Goal: Transaction & Acquisition: Obtain resource

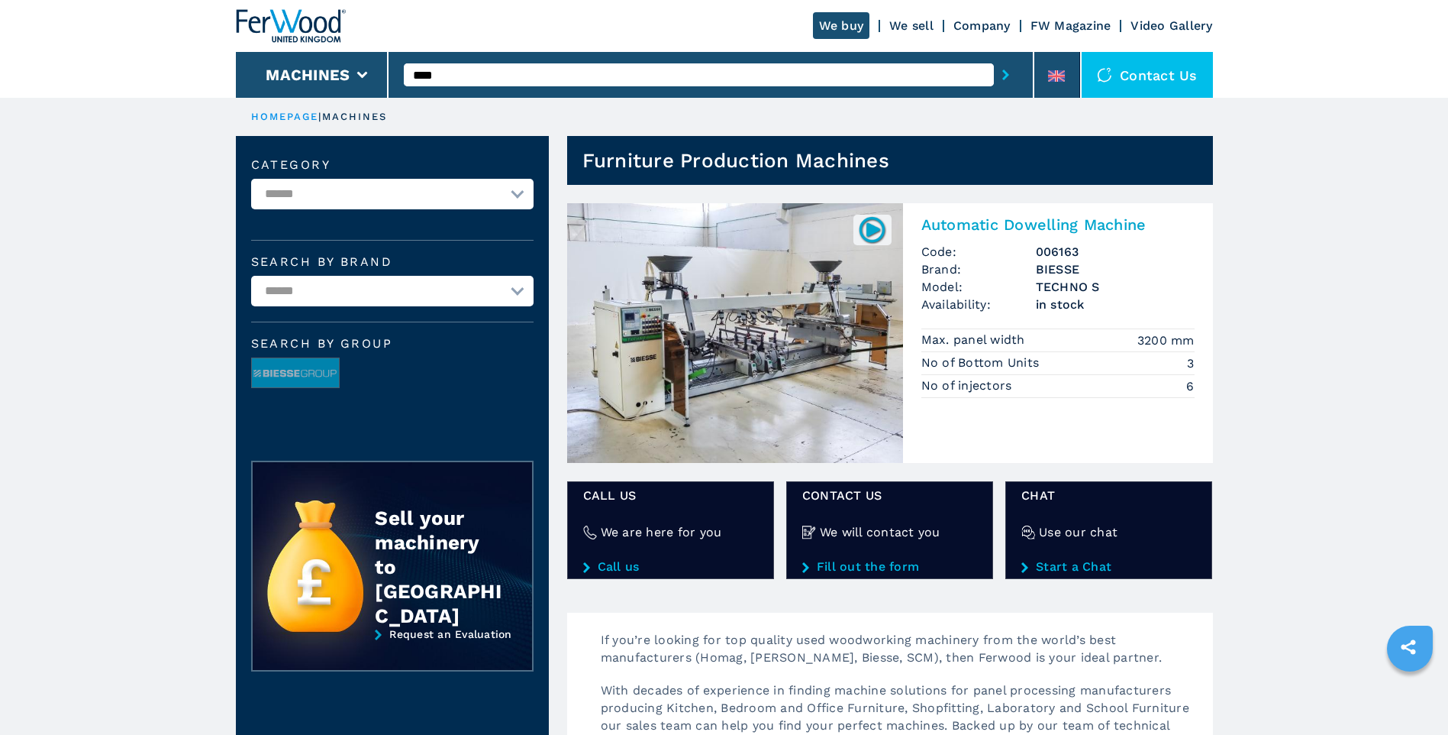
click at [1011, 224] on h2 "Automatic Dowelling Machine" at bounding box center [1058, 224] width 273 height 18
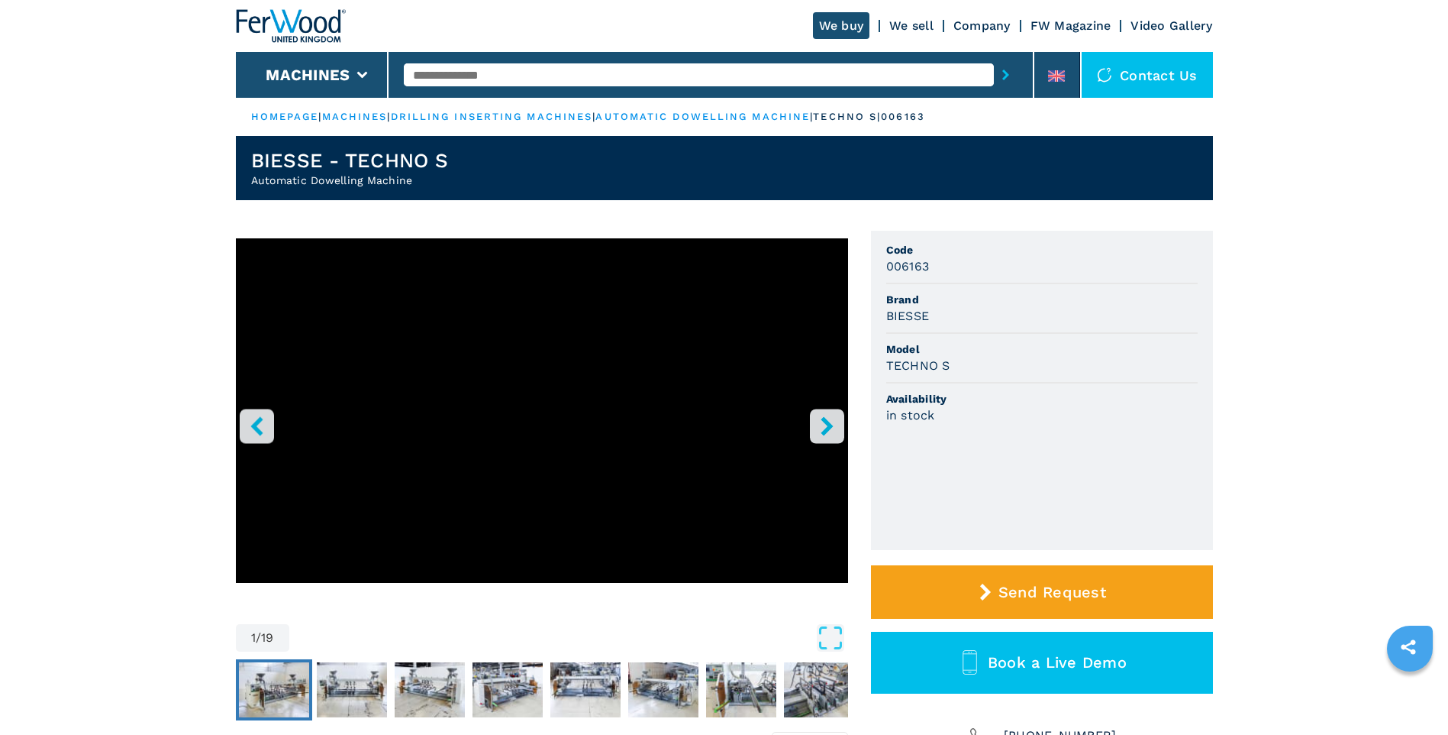
click at [297, 685] on img "Go to Slide 2" at bounding box center [274, 689] width 70 height 55
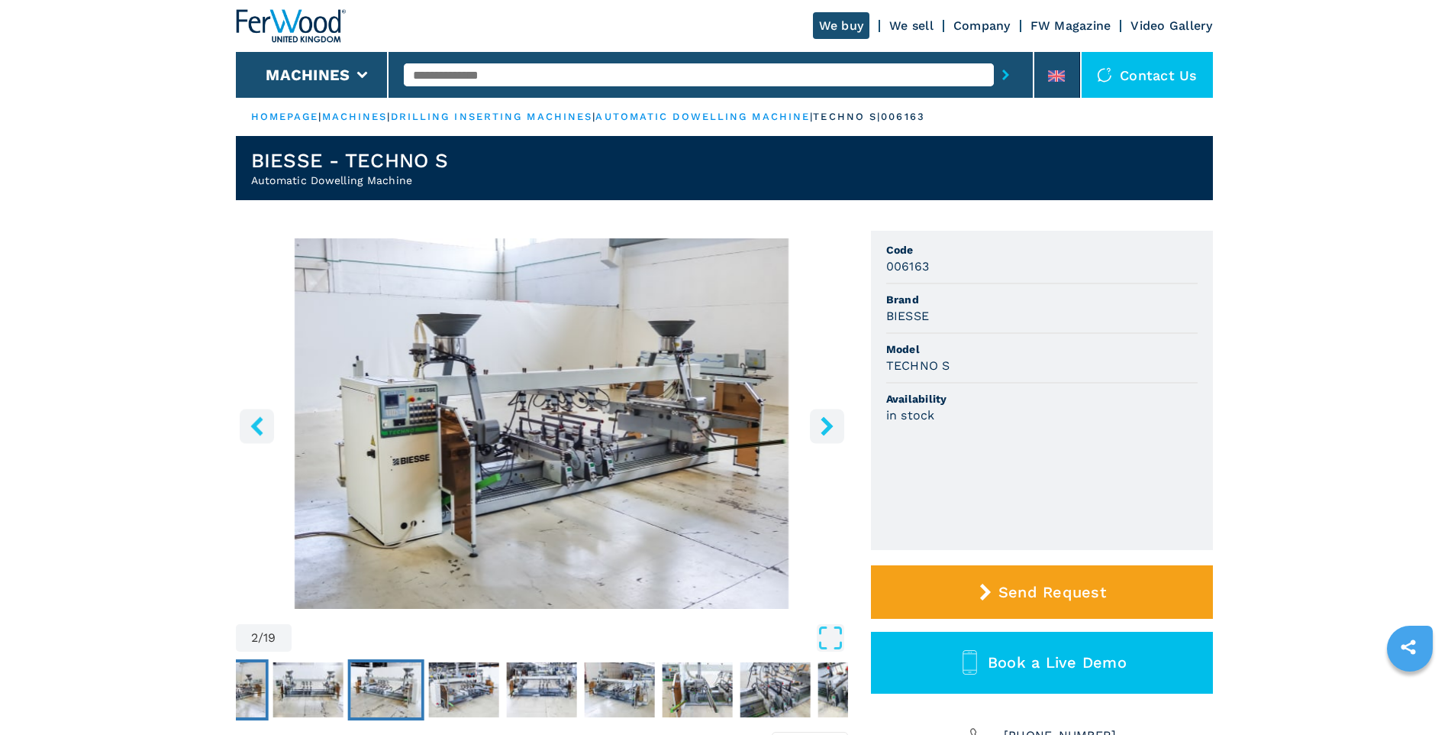
click at [389, 686] on img "Go to Slide 4" at bounding box center [385, 689] width 70 height 55
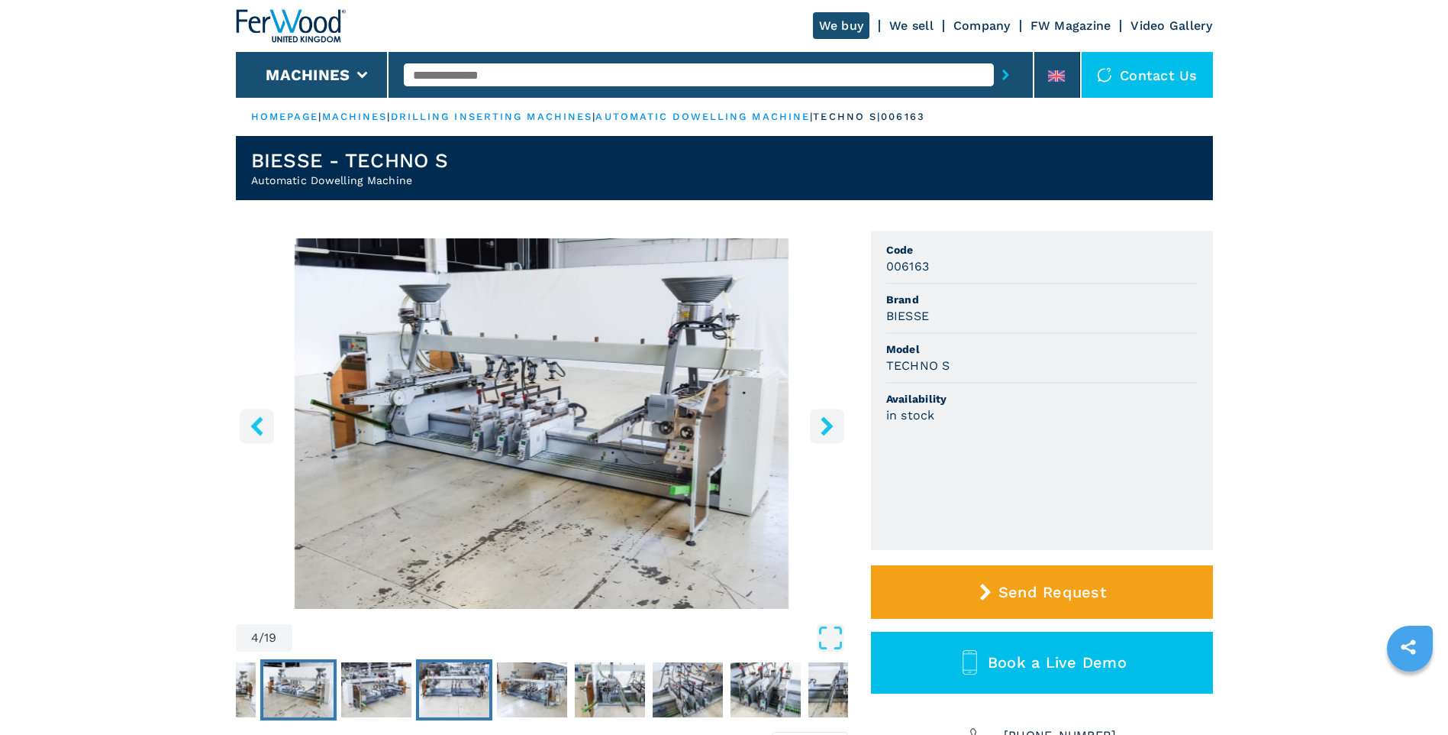
click at [442, 683] on img "Go to Slide 6" at bounding box center [454, 689] width 70 height 55
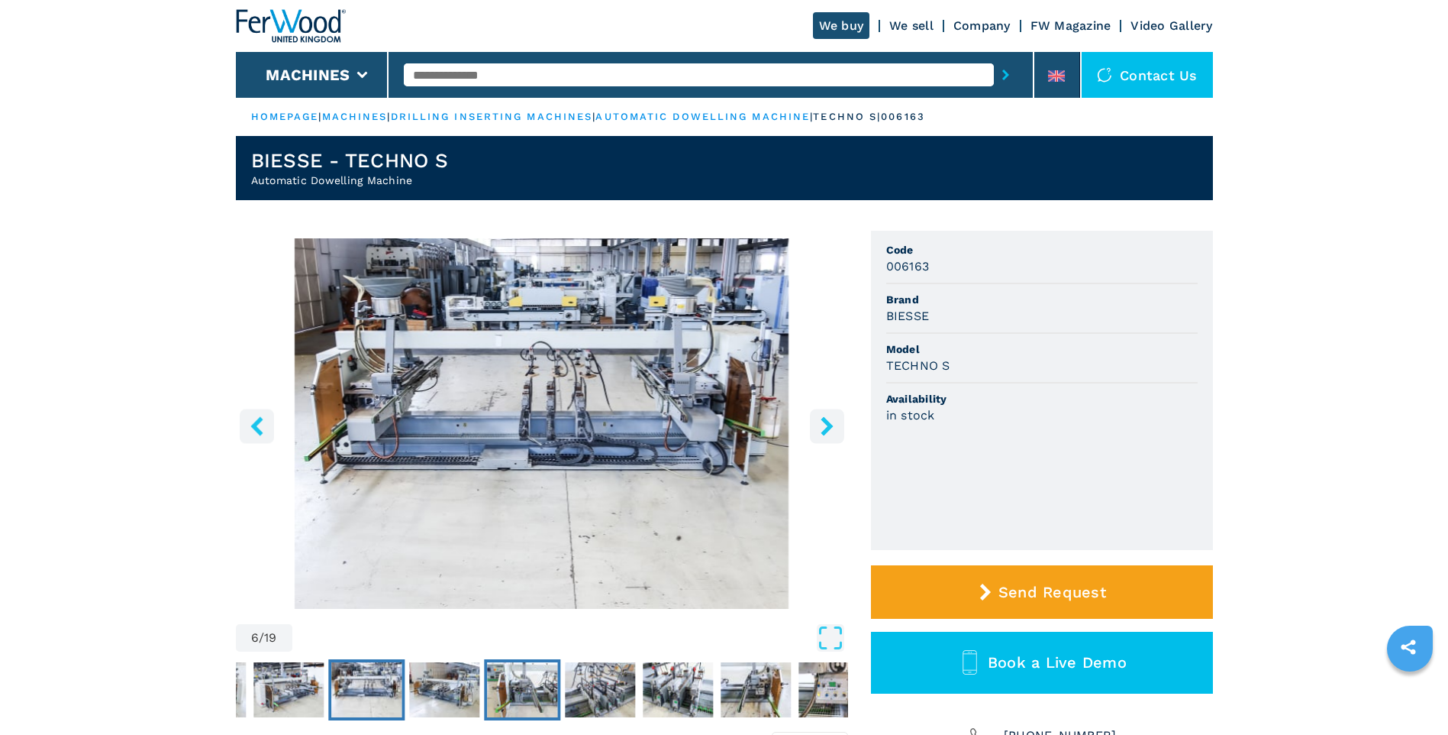
click at [512, 686] on img "Go to Slide 8" at bounding box center [522, 689] width 70 height 55
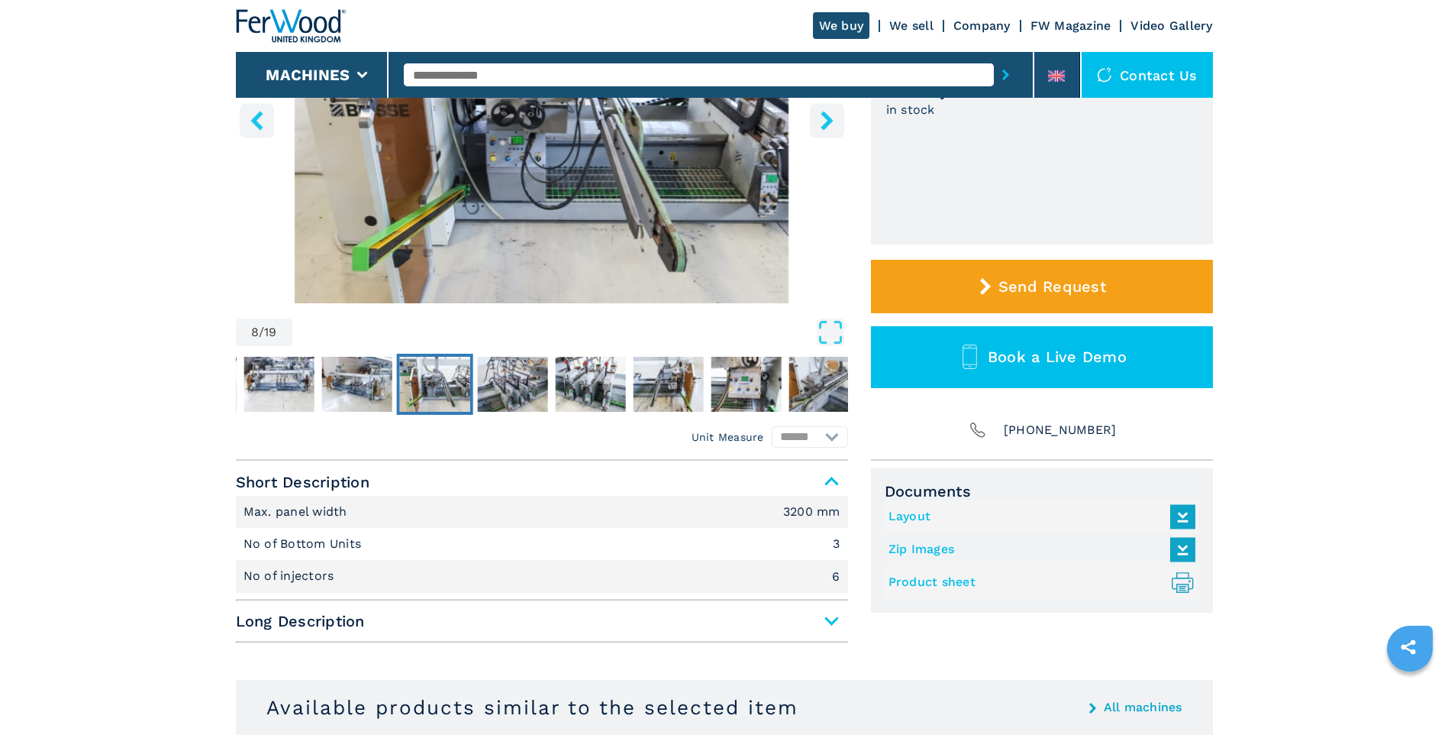
scroll to position [382, 0]
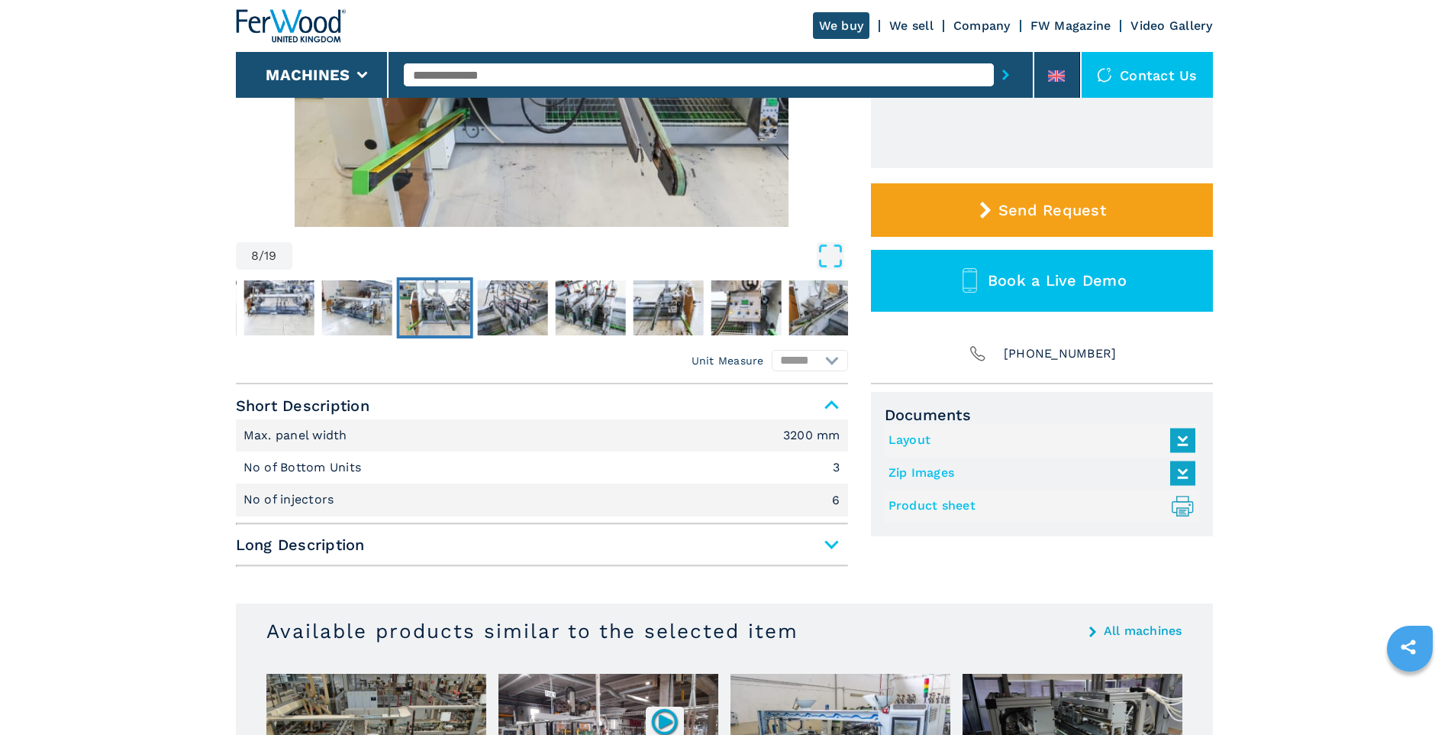
click at [962, 501] on link "Product sheet .prefix__st0{stroke-linecap:round;stroke-linejoin:round}.prefix__…" at bounding box center [1038, 505] width 299 height 25
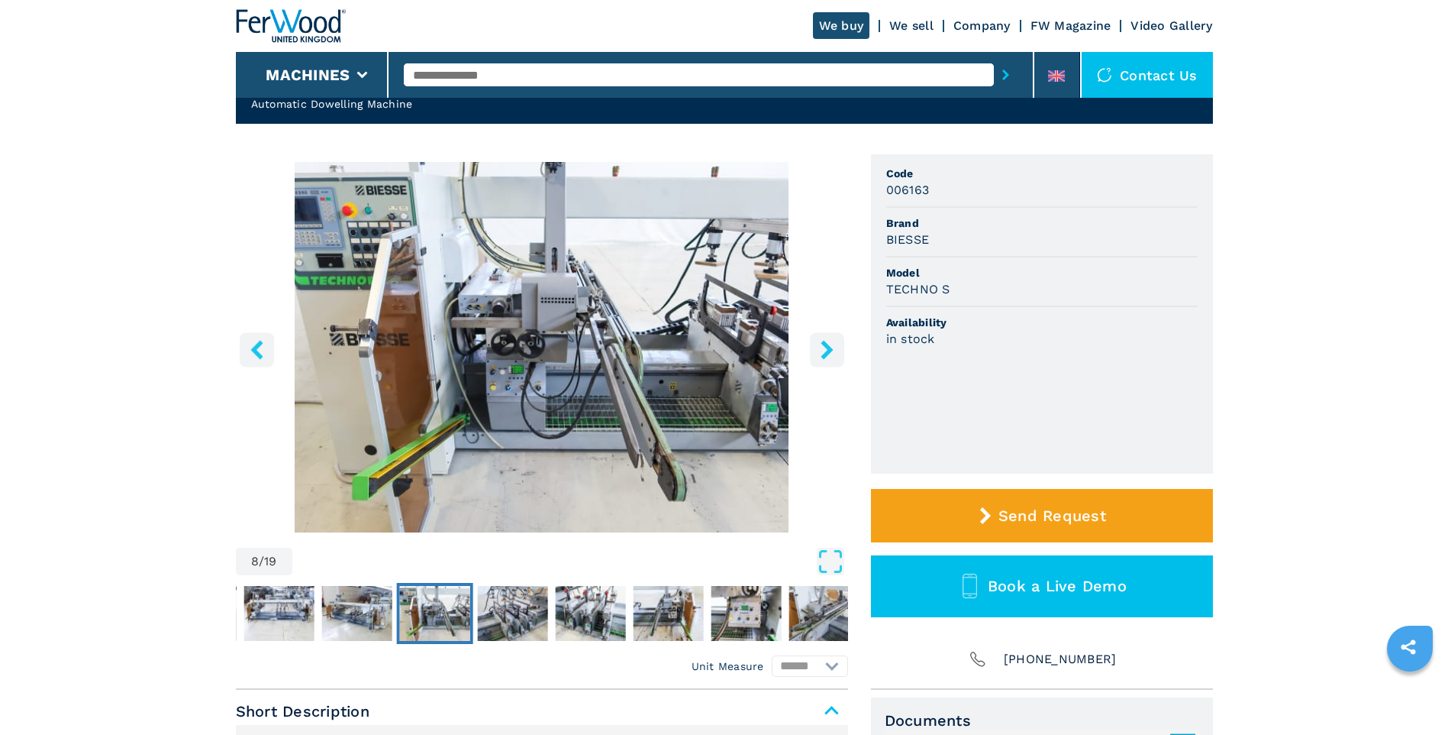
scroll to position [458, 0]
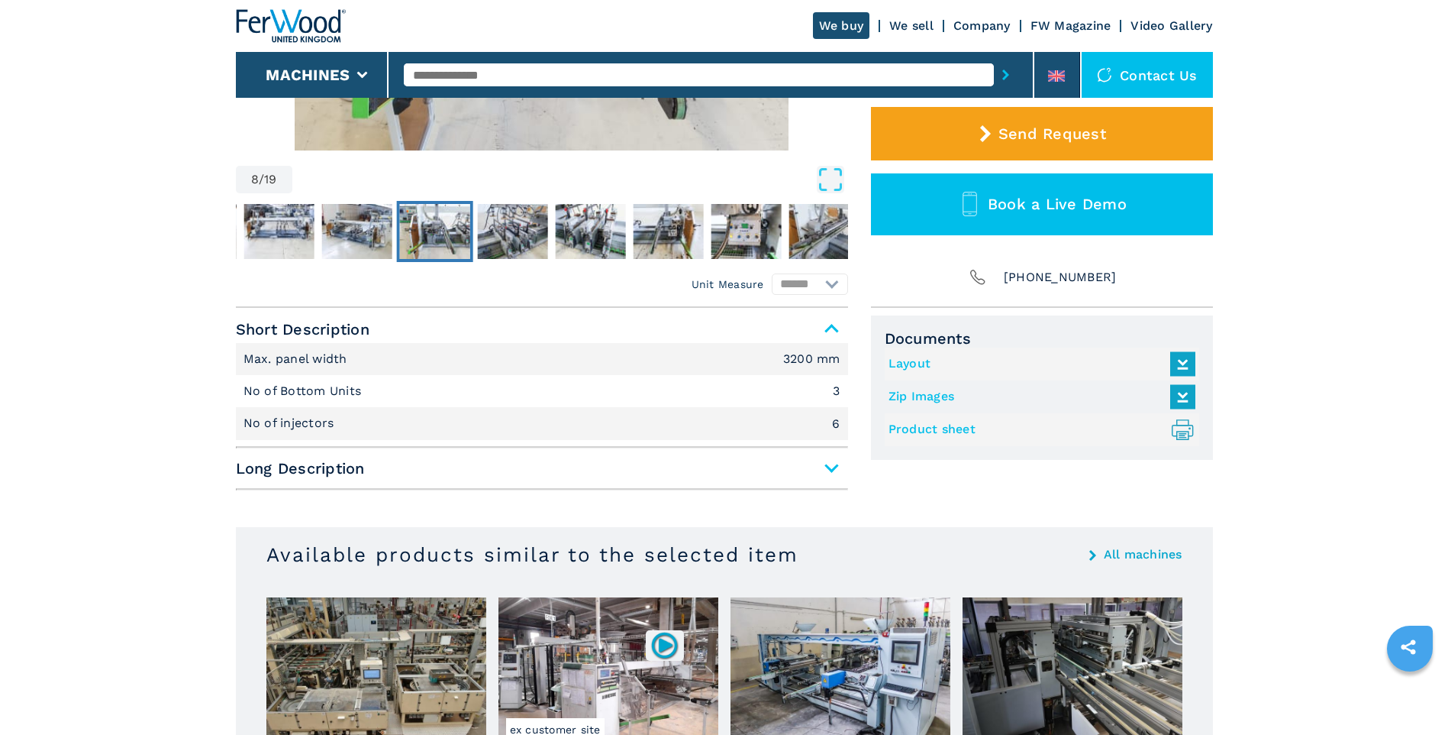
click at [912, 363] on link "Layout" at bounding box center [1038, 363] width 299 height 25
click at [933, 393] on link "Zip Images" at bounding box center [1038, 396] width 299 height 25
drag, startPoint x: 1375, startPoint y: 62, endPoint x: 1397, endPoint y: 208, distance: 148.3
click at [1397, 208] on main "HOMEPAGE | machines | drilling inserting machines | automatic dowelling machine…" at bounding box center [724, 379] width 1448 height 1674
